Goal: Task Accomplishment & Management: Manage account settings

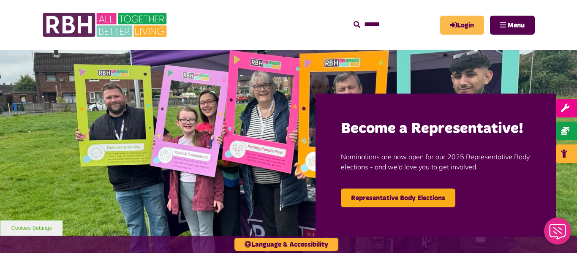
click at [469, 24] on link "Login" at bounding box center [463, 25] width 44 height 19
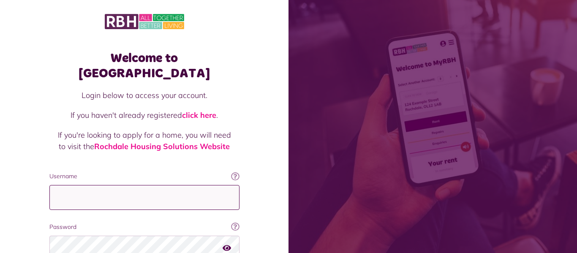
type input "**********"
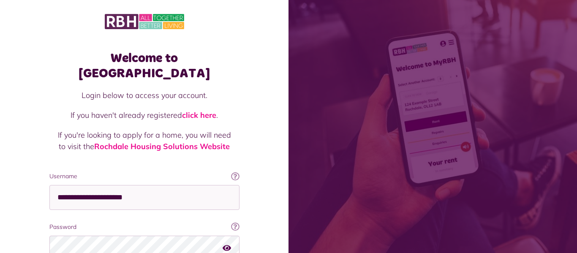
click at [262, 168] on div "Welcome to MyRBH Login below to access your account. If you haven't already reg…" at bounding box center [144, 170] width 289 height 340
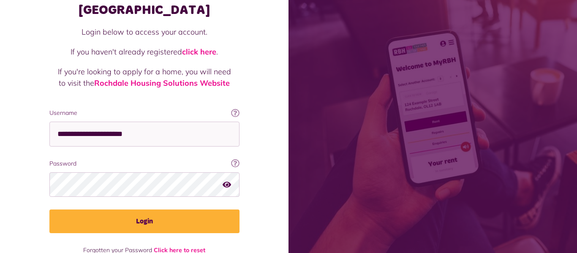
scroll to position [68, 0]
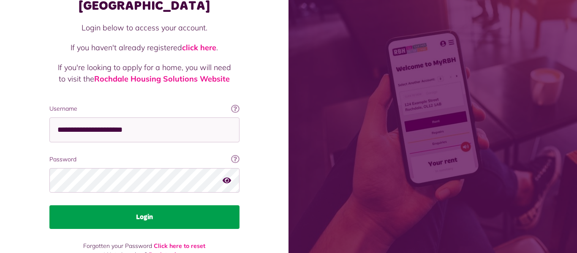
click at [156, 205] on button "Login" at bounding box center [144, 217] width 190 height 24
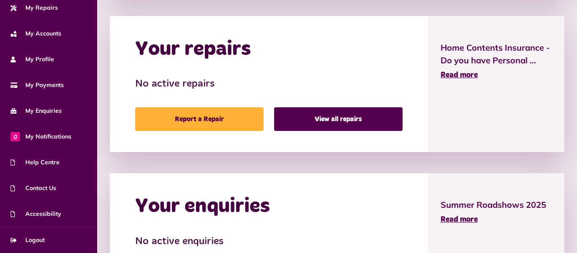
scroll to position [389, 0]
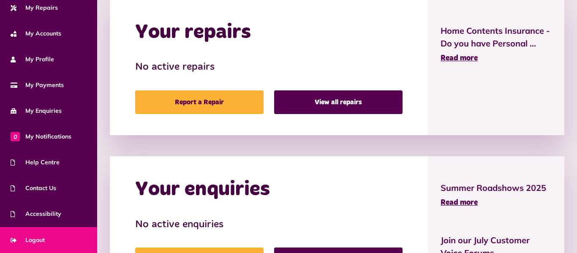
click at [47, 241] on link "Logout" at bounding box center [48, 240] width 97 height 26
